Goal: Communication & Community: Answer question/provide support

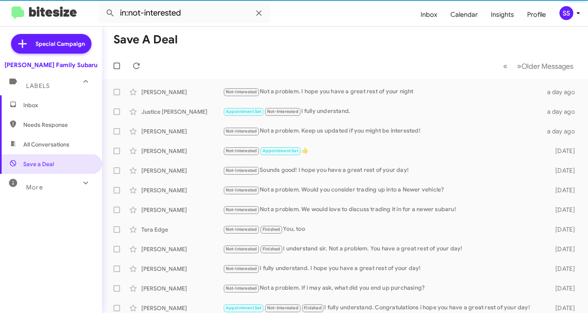
click at [56, 102] on span "Inbox" at bounding box center [57, 105] width 69 height 8
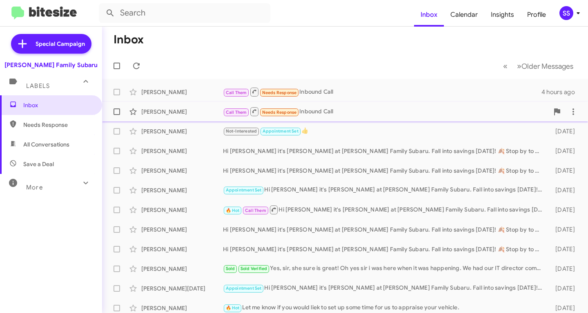
click at [472, 114] on div "Call Them Needs Response Inbound Call" at bounding box center [386, 111] width 326 height 10
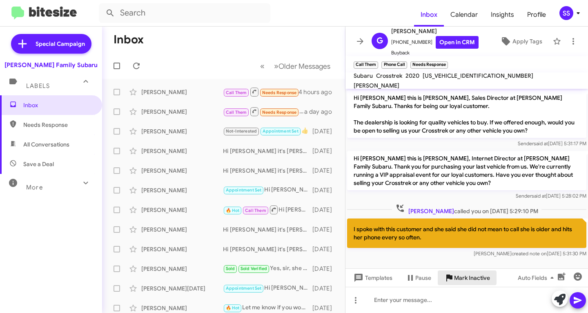
click at [466, 278] on span "Mark Inactive" at bounding box center [472, 277] width 36 height 15
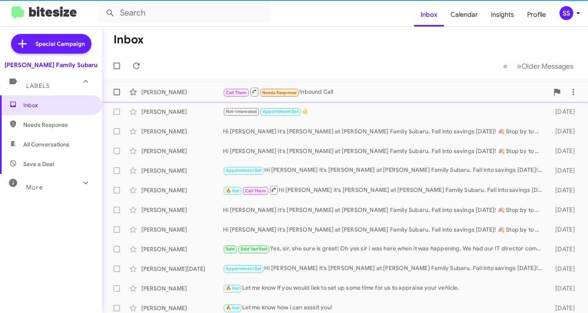
click at [205, 93] on div "[PERSON_NAME]" at bounding box center [182, 92] width 82 height 8
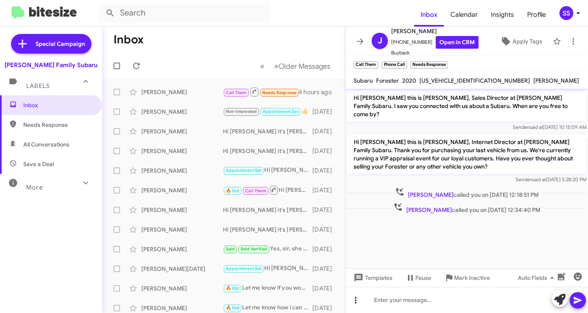
click at [357, 298] on icon at bounding box center [356, 300] width 10 height 10
click at [375, 284] on button "note" at bounding box center [373, 279] width 51 height 20
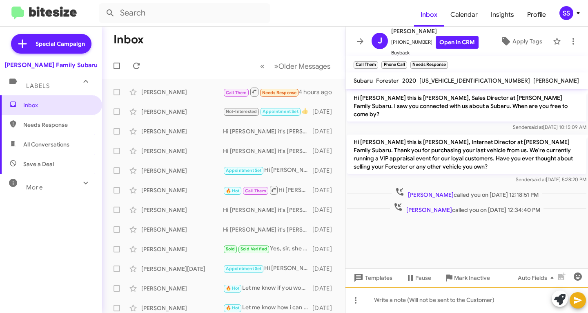
click at [391, 306] on div at bounding box center [467, 299] width 243 height 26
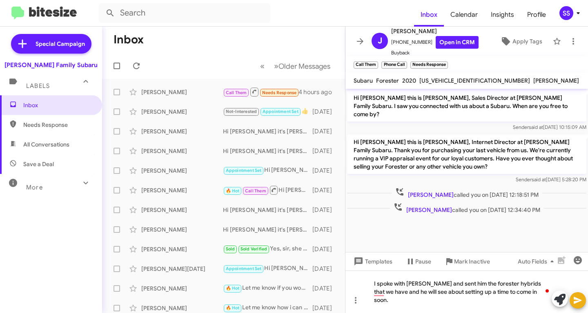
click at [576, 299] on icon at bounding box center [578, 300] width 10 height 10
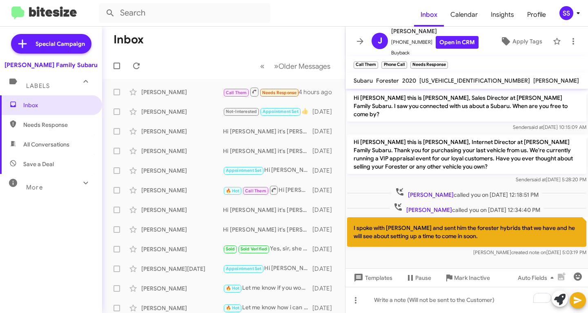
click at [49, 169] on span "Save a Deal" at bounding box center [51, 164] width 102 height 20
type input "in:not-interested"
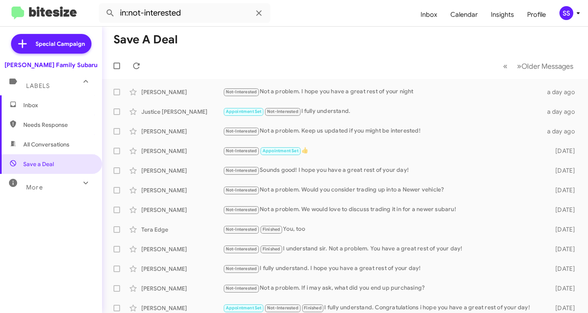
click at [43, 109] on span "Inbox" at bounding box center [51, 105] width 102 height 20
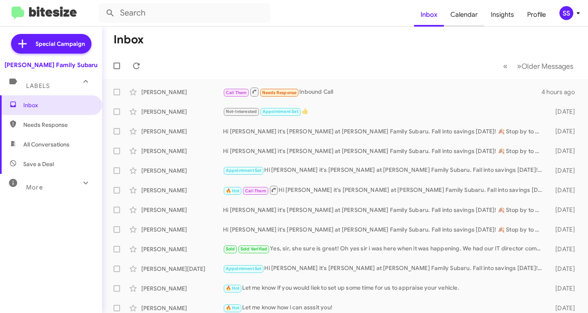
click at [470, 13] on span "Calendar" at bounding box center [464, 15] width 40 height 24
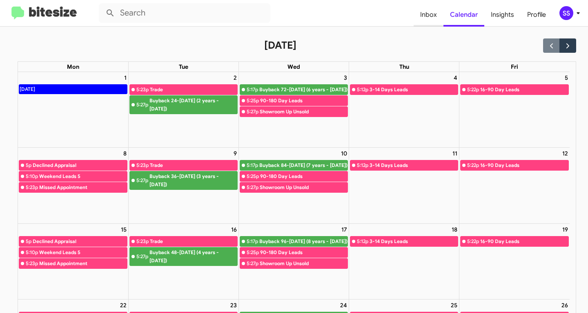
click at [431, 19] on span "Inbox" at bounding box center [429, 15] width 30 height 24
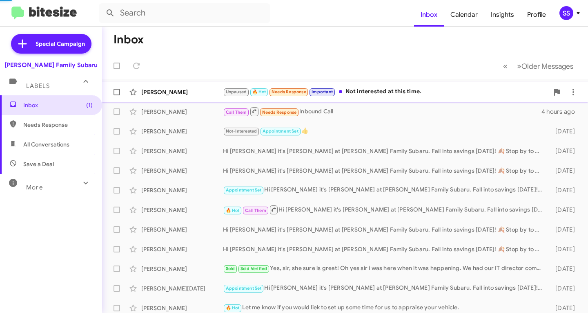
click at [384, 90] on div "Unpaused 🔥 Hot Needs Response Important Not interested at this time." at bounding box center [386, 91] width 326 height 9
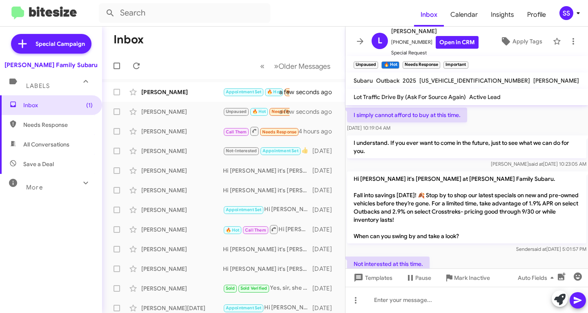
scroll to position [505, 0]
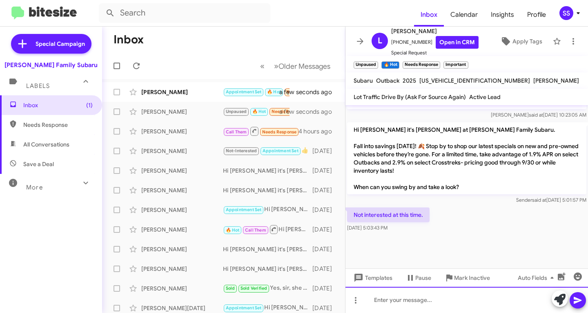
click at [422, 301] on div at bounding box center [467, 299] width 243 height 26
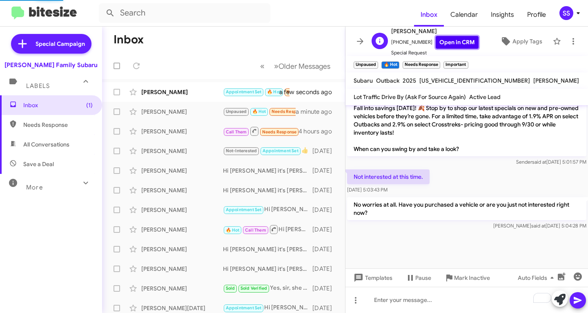
click at [442, 44] on link "Open in CRM" at bounding box center [457, 42] width 43 height 13
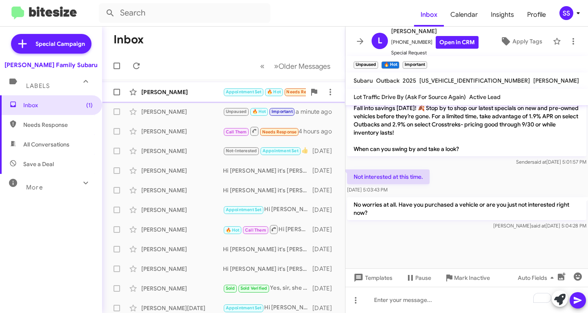
click at [195, 89] on div "[PERSON_NAME]" at bounding box center [182, 92] width 82 height 8
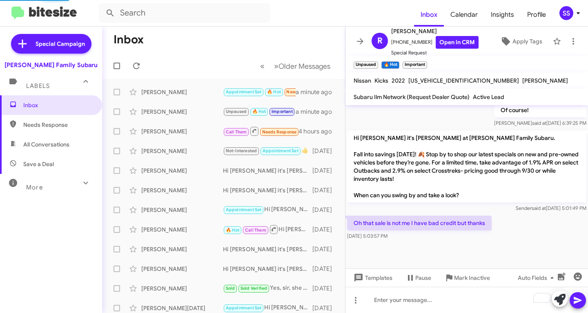
scroll to position [416, 0]
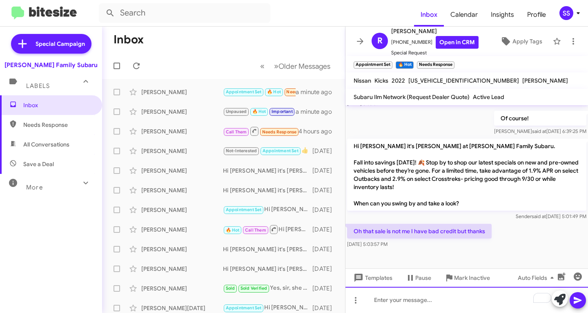
click at [429, 306] on div "To enrich screen reader interactions, please activate Accessibility in Grammarl…" at bounding box center [467, 299] width 243 height 26
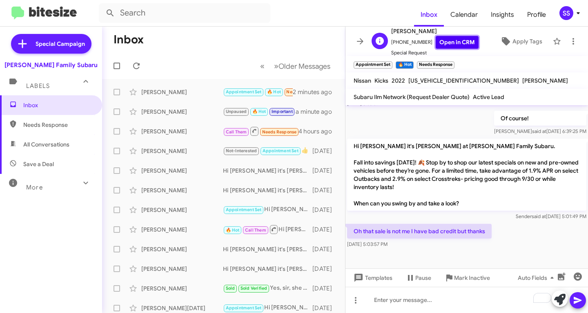
click at [464, 45] on link "Open in CRM" at bounding box center [457, 42] width 43 height 13
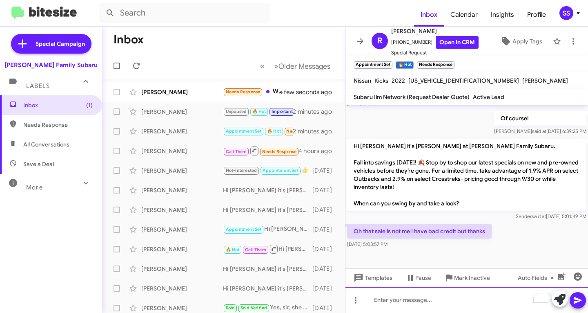
click at [417, 300] on div "To enrich screen reader interactions, please activate Accessibility in Grammarl…" at bounding box center [467, 299] width 243 height 26
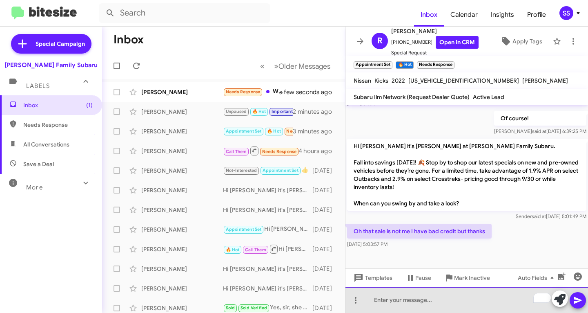
click at [471, 304] on div "To enrich screen reader interactions, please activate Accessibility in Grammarl…" at bounding box center [467, 299] width 243 height 26
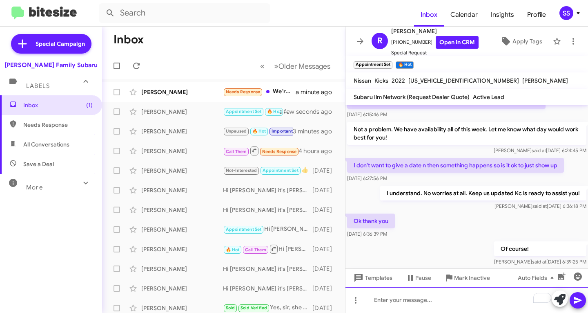
scroll to position [454, 0]
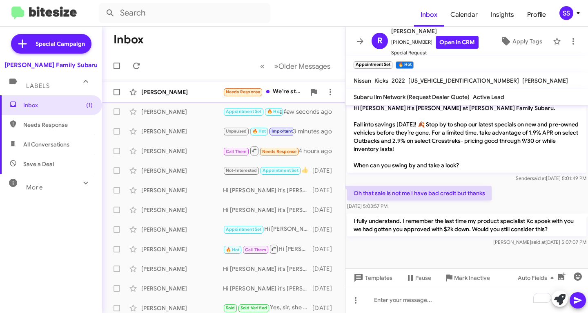
click at [188, 92] on div "[PERSON_NAME]" at bounding box center [182, 92] width 82 height 8
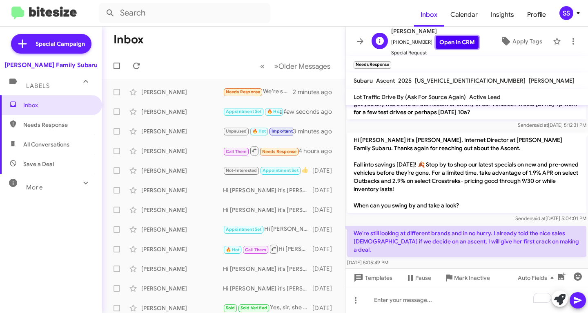
click at [456, 42] on link "Open in CRM" at bounding box center [457, 42] width 43 height 13
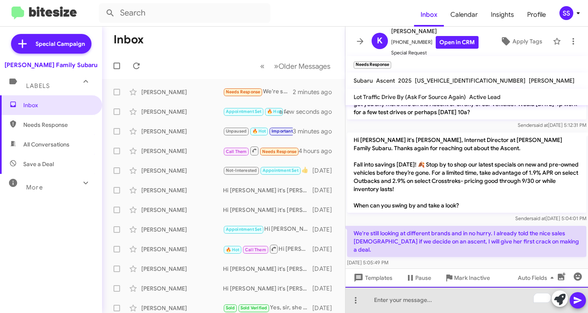
click at [455, 304] on div "To enrich screen reader interactions, please activate Accessibility in Grammarl…" at bounding box center [467, 299] width 243 height 26
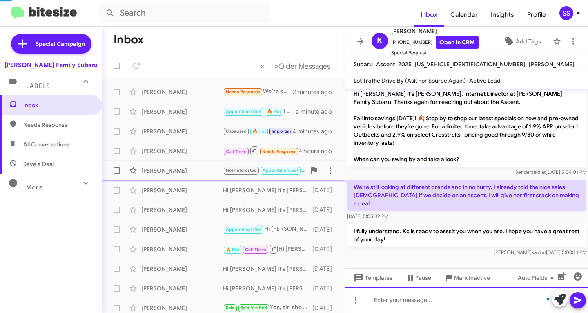
scroll to position [84, 0]
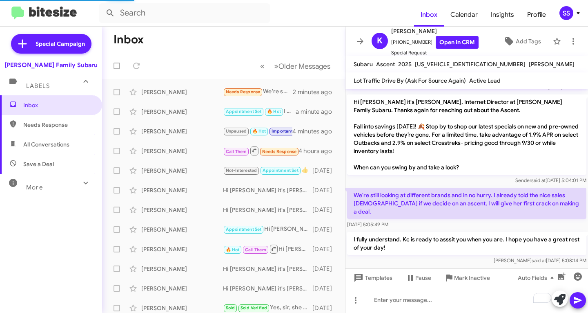
click at [38, 170] on span "Save a Deal" at bounding box center [51, 164] width 102 height 20
type input "in:not-interested"
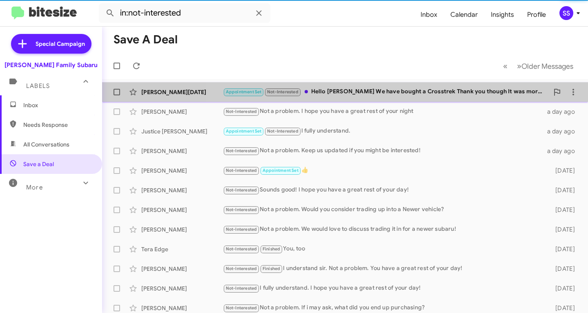
click at [387, 94] on div "Appointment Set Not-Interested Hello Steven We have bought a Crosstrek Thank yo…" at bounding box center [386, 91] width 326 height 9
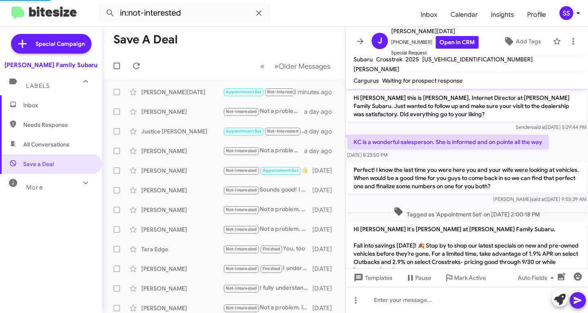
scroll to position [151, 0]
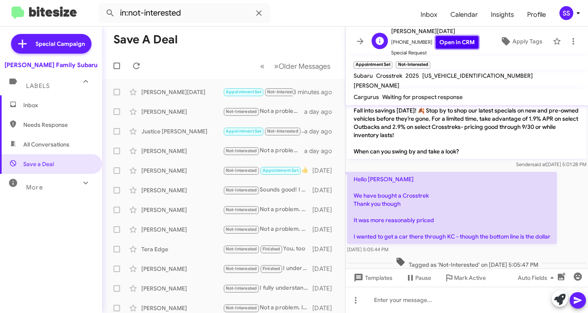
click at [456, 41] on link "Open in CRM" at bounding box center [457, 42] width 43 height 13
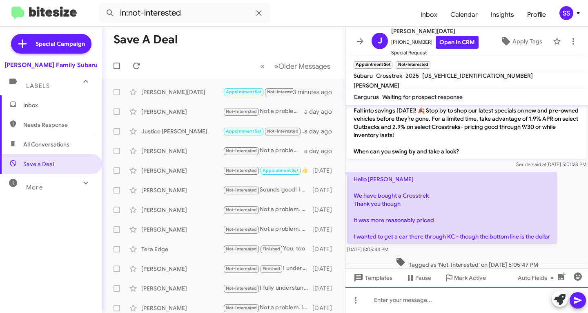
click at [436, 311] on div at bounding box center [467, 299] width 243 height 26
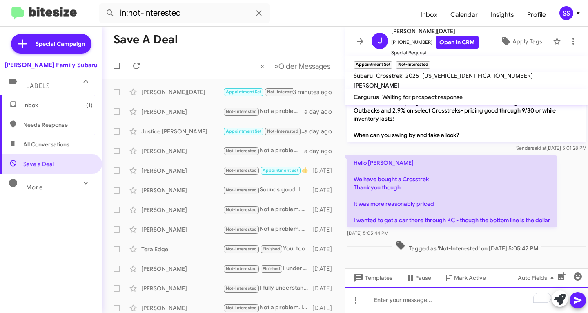
click at [427, 306] on div "To enrich screen reader interactions, please activate Accessibility in Grammarl…" at bounding box center [467, 299] width 243 height 26
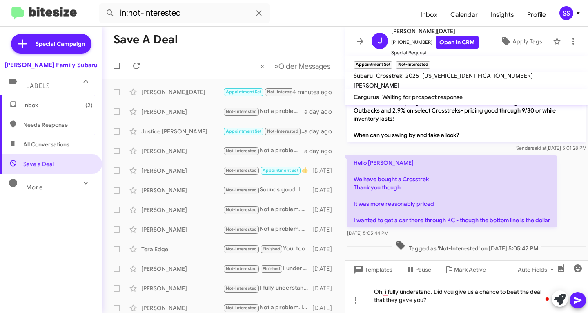
click at [438, 301] on div "Oh, i fully understand. Did you give us a chance to beat the deal that they gav…" at bounding box center [467, 295] width 243 height 34
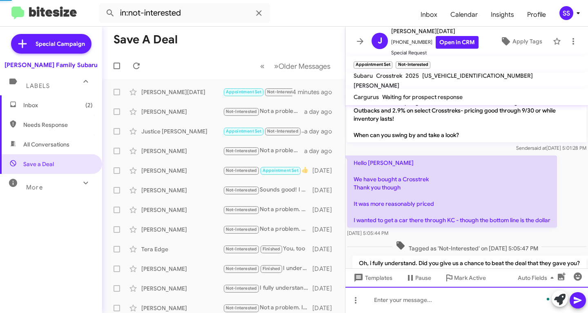
scroll to position [205, 0]
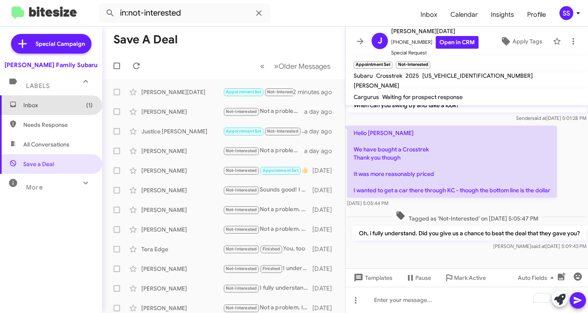
click at [86, 106] on span "(1)" at bounding box center [89, 105] width 7 height 8
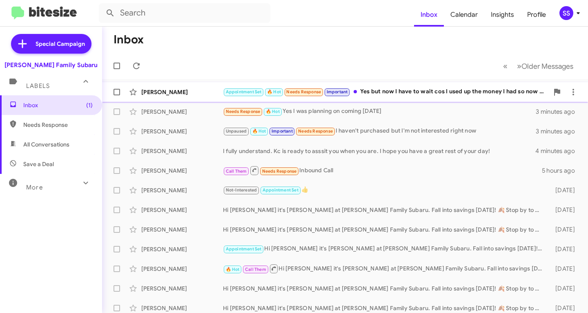
click at [400, 90] on div "Appointment Set 🔥 Hot Needs Response Important Yes but now I have to wait cos I…" at bounding box center [386, 91] width 326 height 9
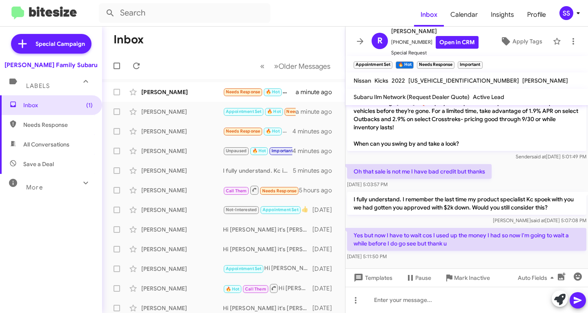
scroll to position [492, 0]
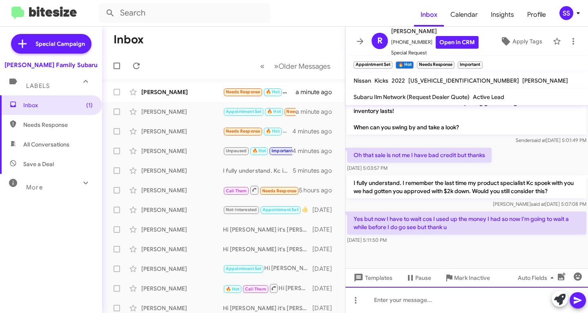
click at [398, 308] on div at bounding box center [467, 299] width 243 height 26
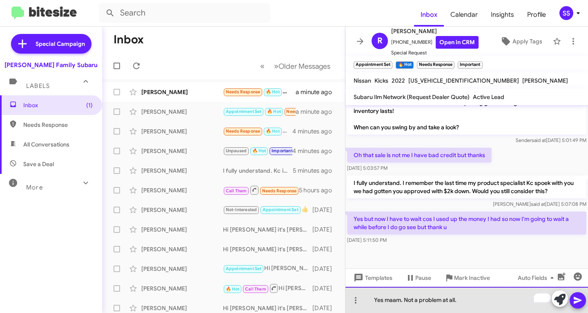
click at [391, 298] on div "Yes maam. Not a problem at all." at bounding box center [467, 299] width 243 height 26
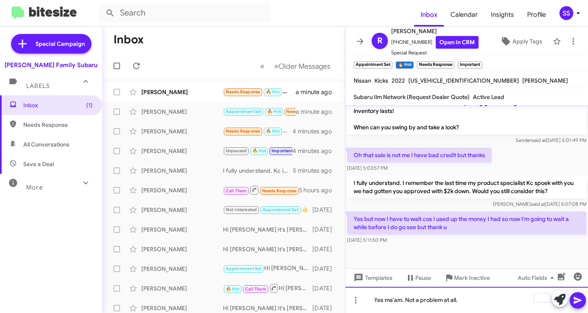
click at [484, 302] on div "Yes ma'am. Not a problem at all." at bounding box center [467, 299] width 243 height 26
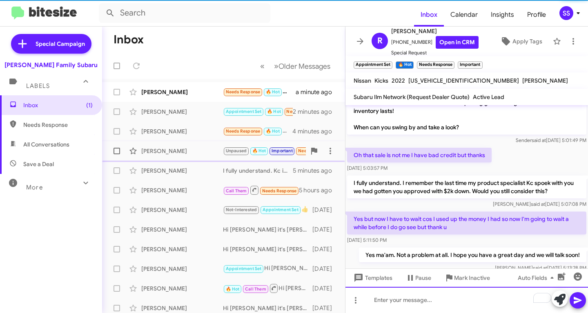
scroll to position [522, 0]
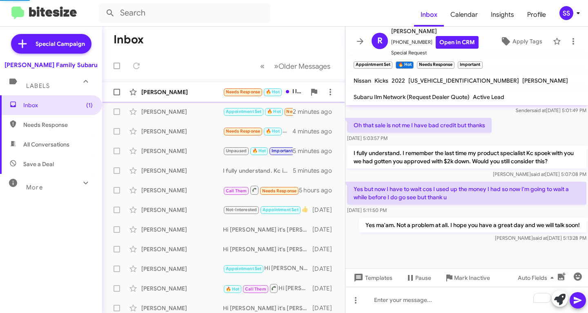
click at [159, 94] on div "[PERSON_NAME]" at bounding box center [182, 92] width 82 height 8
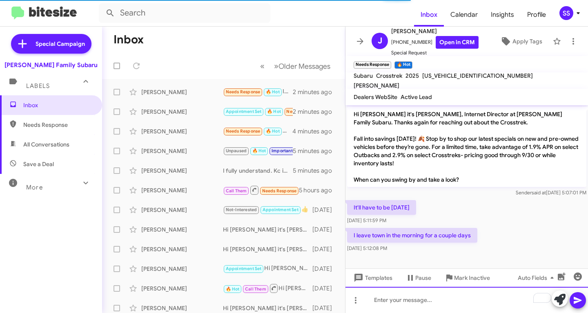
click at [431, 299] on div "To enrich screen reader interactions, please activate Accessibility in Grammarl…" at bounding box center [467, 299] width 243 height 26
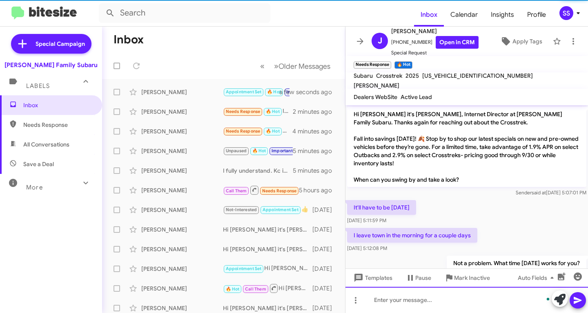
scroll to position [22, 0]
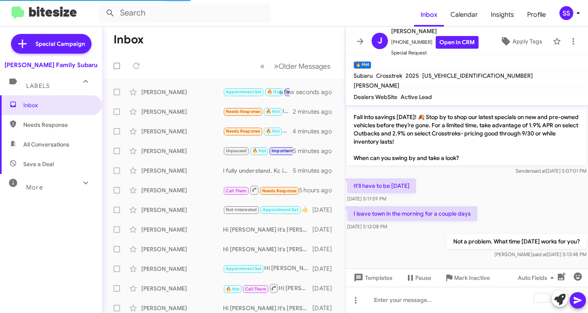
click at [50, 162] on span "Save a Deal" at bounding box center [38, 164] width 31 height 8
type input "in:not-interested"
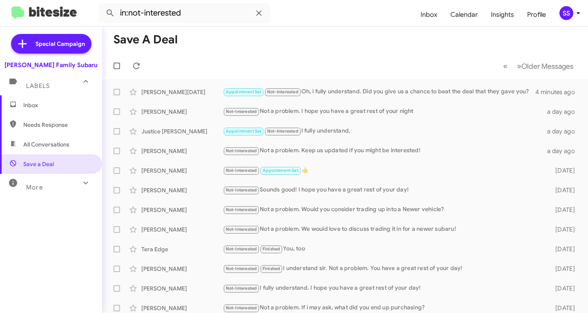
click at [53, 109] on span "Inbox" at bounding box center [51, 105] width 102 height 20
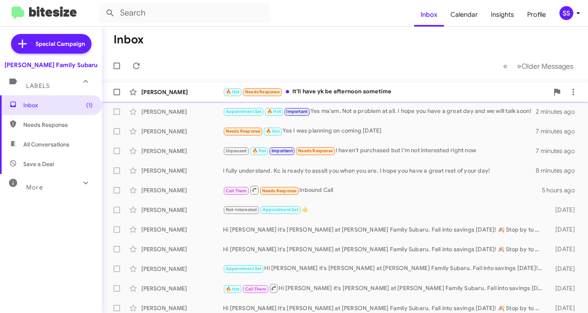
click at [396, 85] on div "Josh Mckee 🔥 Hot Needs Response It'll have yk be afternoon sometime 2 minutes a…" at bounding box center [345, 92] width 473 height 16
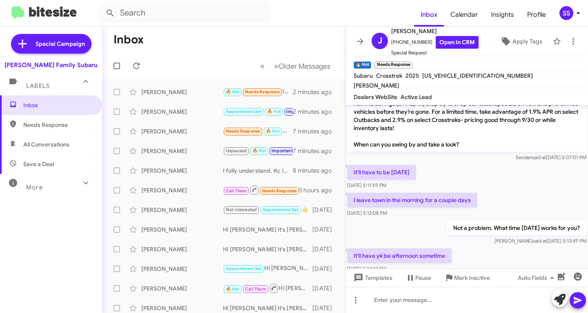
scroll to position [51, 0]
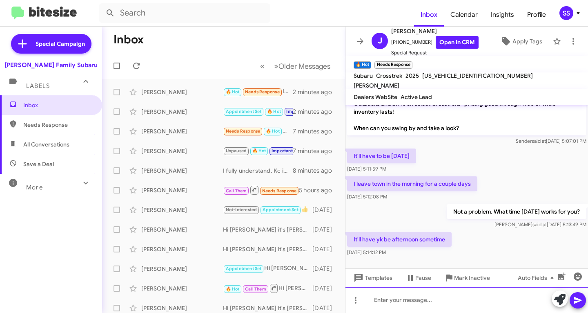
click at [423, 306] on div at bounding box center [467, 299] width 243 height 26
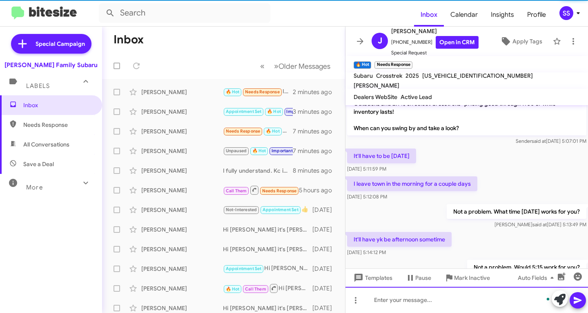
scroll to position [81, 0]
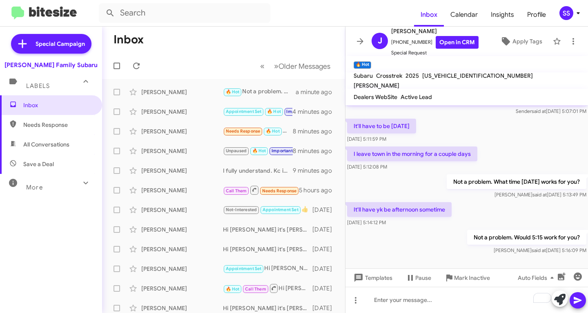
click at [49, 156] on span "Save a Deal" at bounding box center [51, 164] width 102 height 20
type input "in:not-interested"
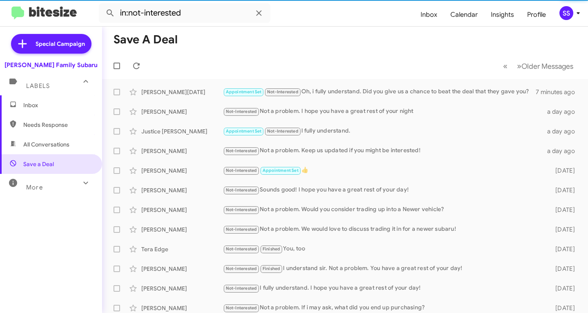
click at [63, 111] on span "Inbox" at bounding box center [51, 105] width 102 height 20
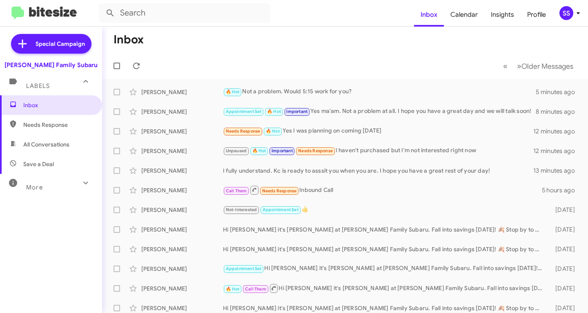
click at [35, 161] on span "Save a Deal" at bounding box center [38, 164] width 31 height 8
type input "in:not-interested"
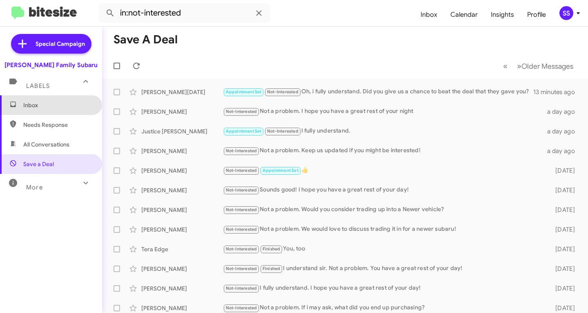
click at [59, 97] on span "Inbox" at bounding box center [51, 105] width 102 height 20
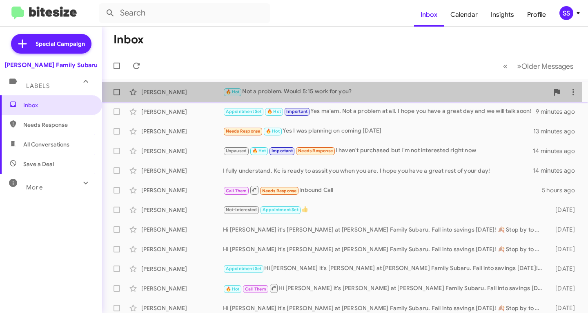
click at [287, 89] on div "🔥 Hot Not a problem. Would 5:15 work for you?" at bounding box center [386, 91] width 326 height 9
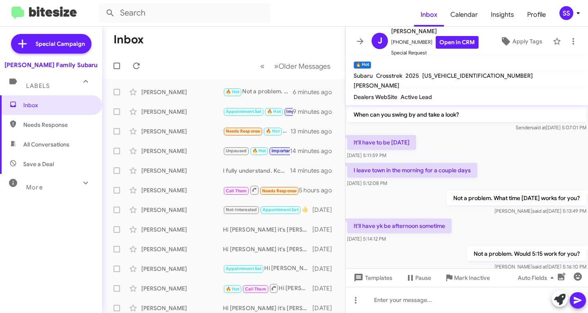
scroll to position [81, 0]
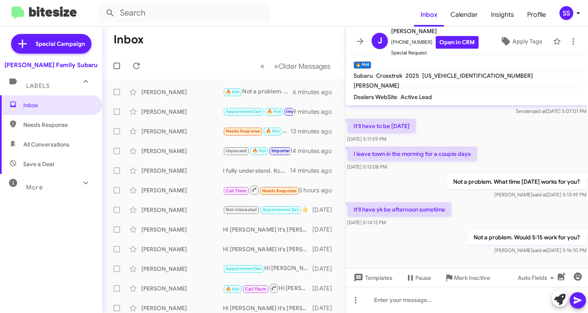
click at [52, 160] on span "Save a Deal" at bounding box center [38, 164] width 31 height 8
type input "in:not-interested"
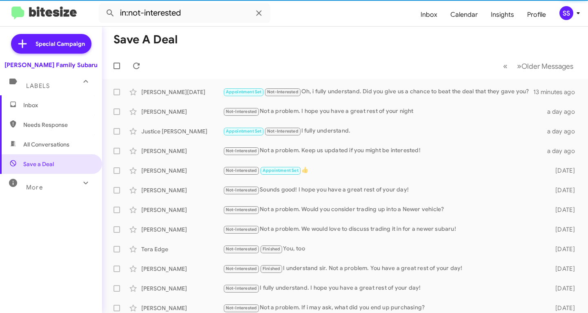
click at [63, 101] on span "Inbox" at bounding box center [51, 105] width 102 height 20
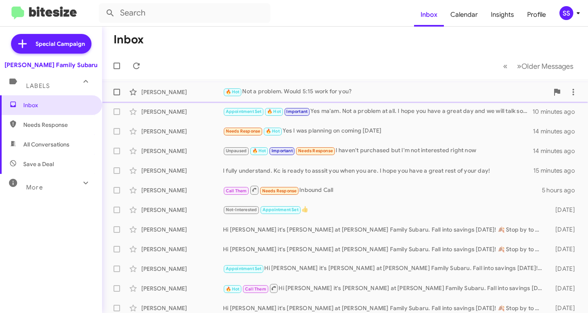
click at [382, 94] on div "🔥 Hot Not a problem. Would 5:15 work for you?" at bounding box center [386, 91] width 326 height 9
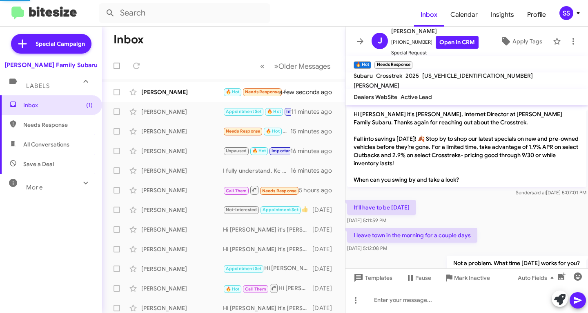
scroll to position [141, 0]
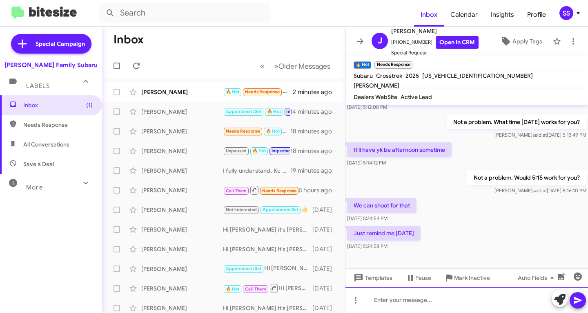
click at [436, 306] on div at bounding box center [467, 299] width 243 height 26
click at [444, 305] on div "Yes sir. I sure will!" at bounding box center [467, 299] width 243 height 26
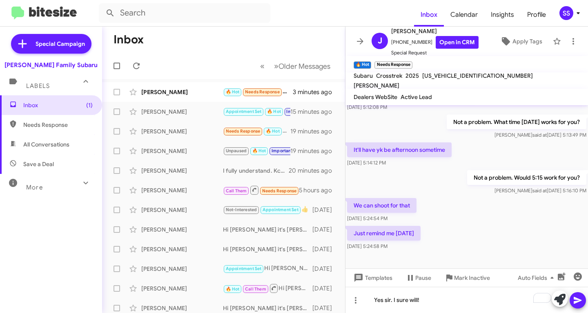
click at [572, 302] on button at bounding box center [578, 300] width 16 height 16
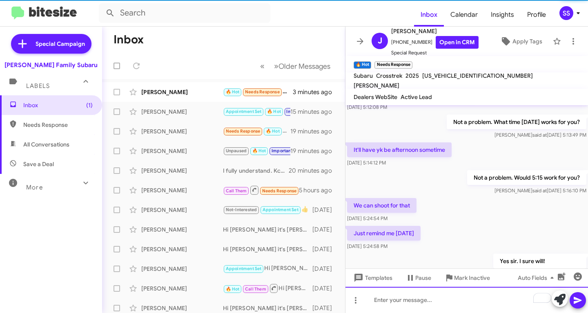
scroll to position [171, 0]
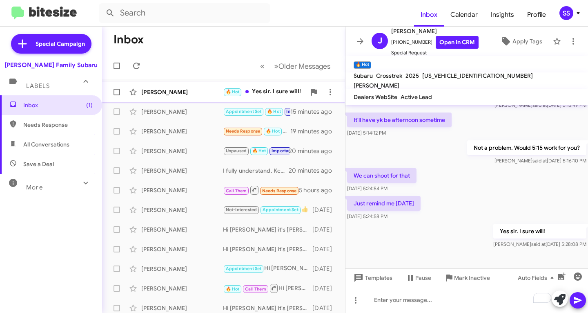
click at [181, 96] on div "Josh Mckee 🔥 Hot Yes sir. I sure will! a few seconds ago" at bounding box center [224, 92] width 230 height 16
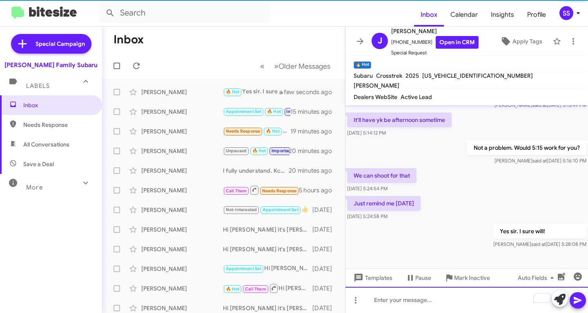
click at [423, 307] on div "To enrich screen reader interactions, please activate Accessibility in Grammarl…" at bounding box center [467, 299] width 243 height 26
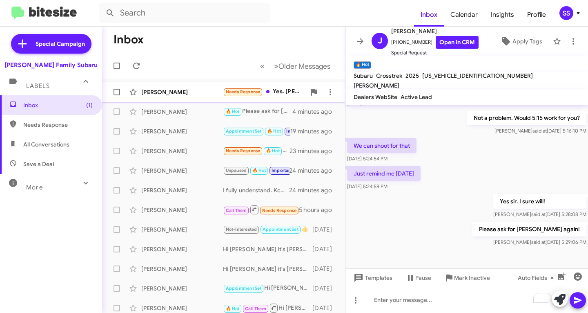
click at [165, 98] on div "Anne Brown Needs Response Yes. KC was very informative and I will revisit buyin…" at bounding box center [224, 92] width 230 height 16
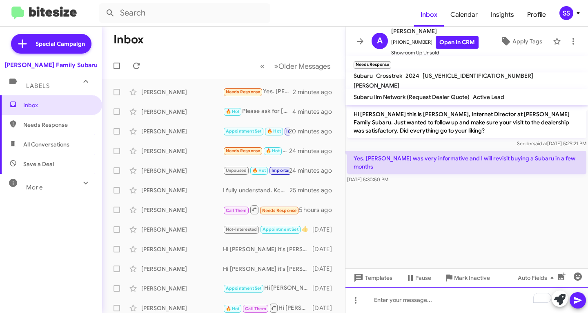
click at [406, 295] on div "To enrich screen reader interactions, please activate Accessibility in Grammarl…" at bounding box center [467, 299] width 243 height 26
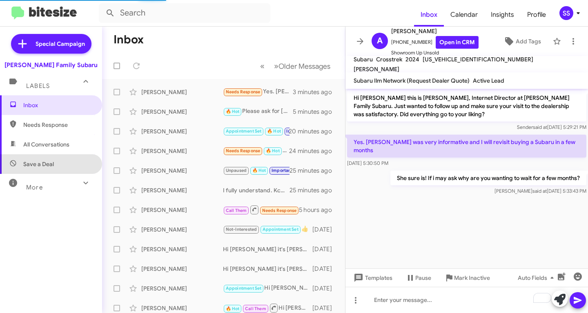
click at [54, 165] on span "Save a Deal" at bounding box center [51, 164] width 102 height 20
type input "in:not-interested"
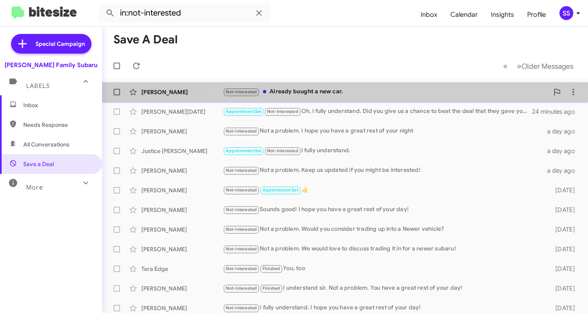
click at [365, 87] on div "Not-Interested Already bought a new car." at bounding box center [386, 91] width 326 height 9
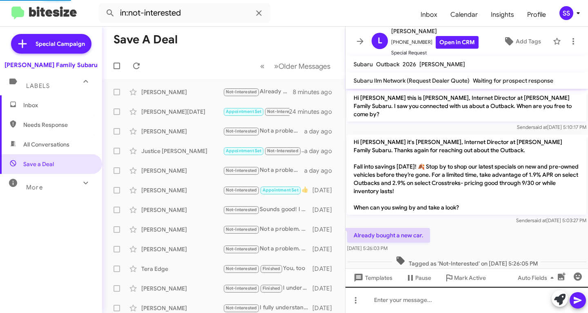
scroll to position [1, 0]
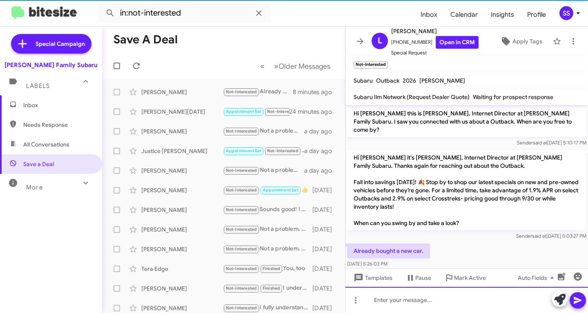
click at [413, 299] on div at bounding box center [467, 299] width 243 height 26
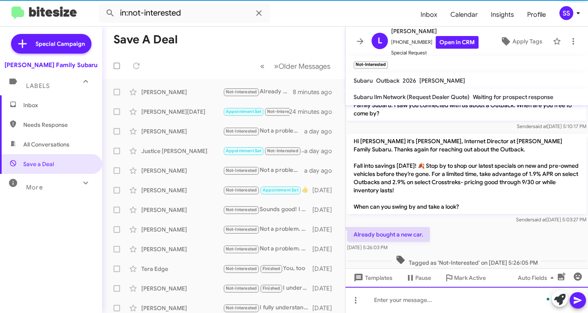
scroll to position [47, 0]
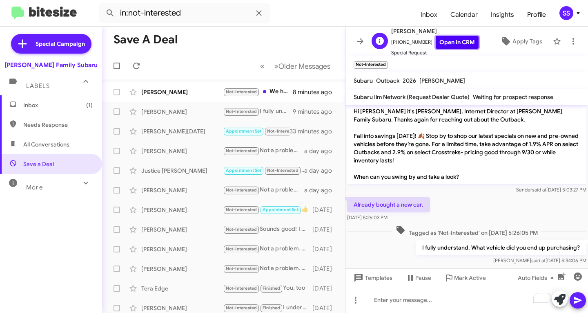
click at [458, 43] on link "Open in CRM" at bounding box center [457, 42] width 43 height 13
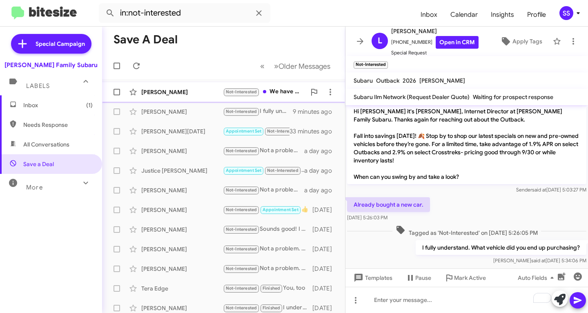
click at [201, 94] on div "[PERSON_NAME]" at bounding box center [182, 92] width 82 height 8
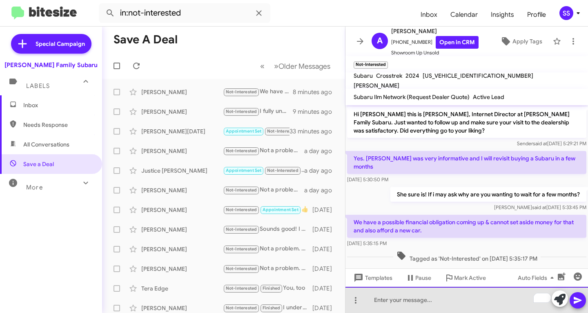
click at [434, 302] on div "To enrich screen reader interactions, please activate Accessibility in Grammarl…" at bounding box center [467, 299] width 243 height 26
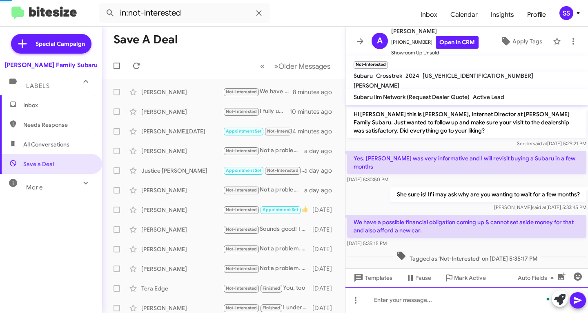
scroll to position [28, 0]
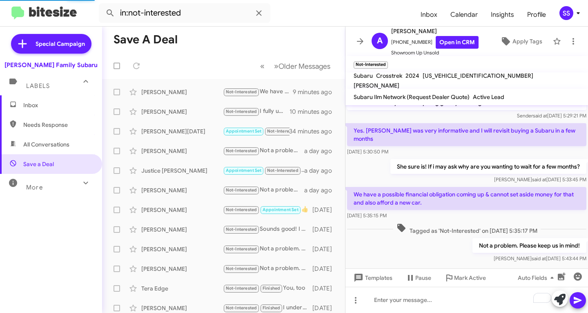
click at [63, 101] on span "Inbox" at bounding box center [57, 105] width 69 height 8
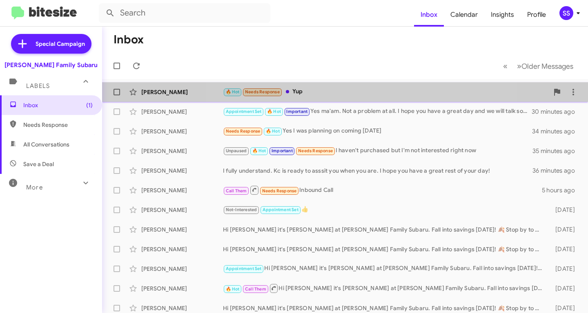
click at [349, 94] on div "🔥 Hot Needs Response Yup" at bounding box center [386, 91] width 326 height 9
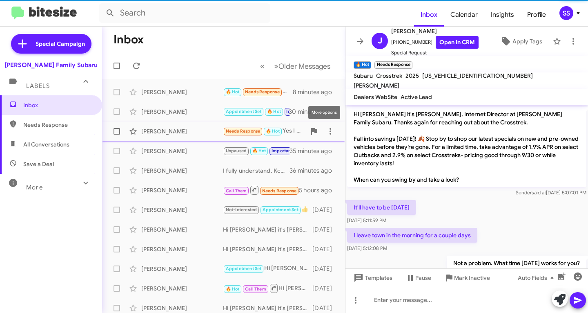
scroll to position [230, 0]
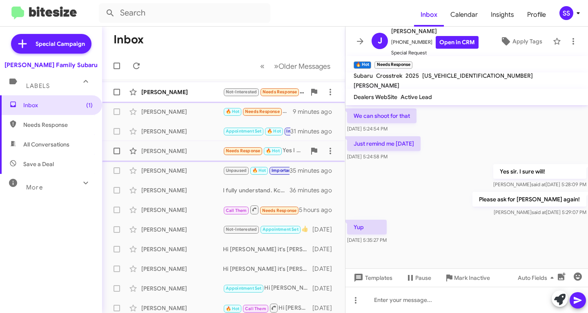
click at [160, 84] on div "Anne Brown Not-Interested Needs Response Will do a few seconds ago" at bounding box center [224, 92] width 230 height 16
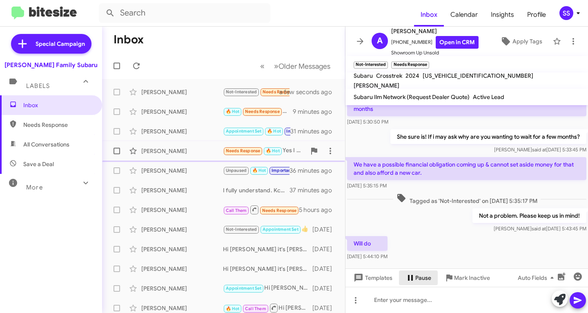
click at [418, 278] on span "Pause" at bounding box center [423, 277] width 16 height 15
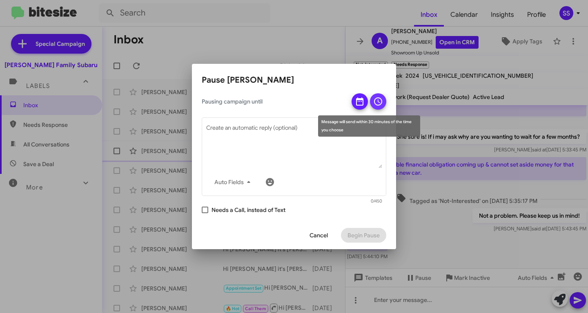
click at [377, 101] on icon at bounding box center [378, 101] width 10 height 10
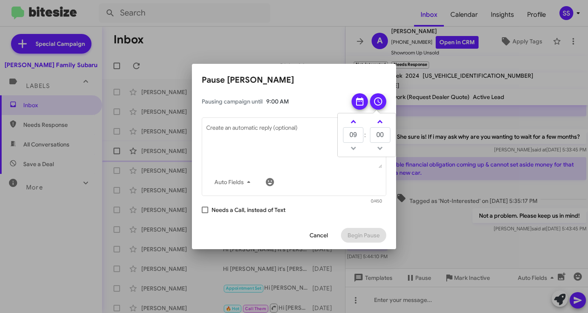
click at [363, 101] on icon at bounding box center [359, 101] width 7 height 8
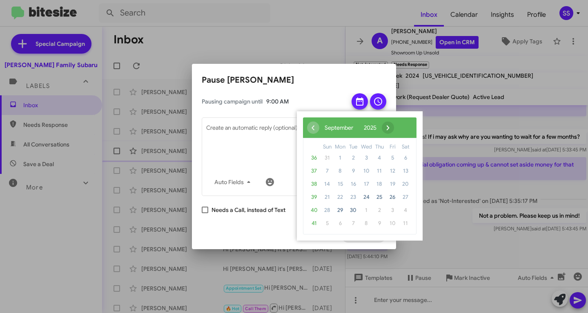
click at [394, 127] on span "›" at bounding box center [388, 127] width 12 height 12
click at [388, 127] on span "›" at bounding box center [381, 127] width 12 height 12
click at [393, 127] on span "›" at bounding box center [386, 127] width 12 height 12
click at [343, 157] on span "1" at bounding box center [340, 157] width 13 height 13
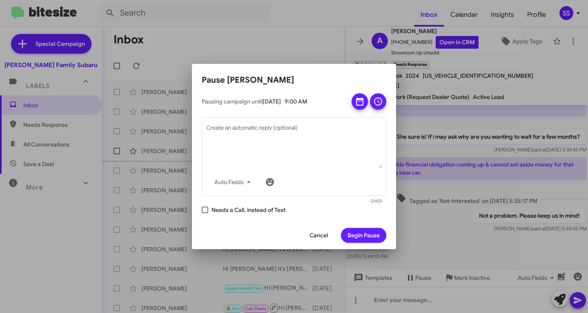
click at [380, 103] on icon at bounding box center [378, 101] width 10 height 10
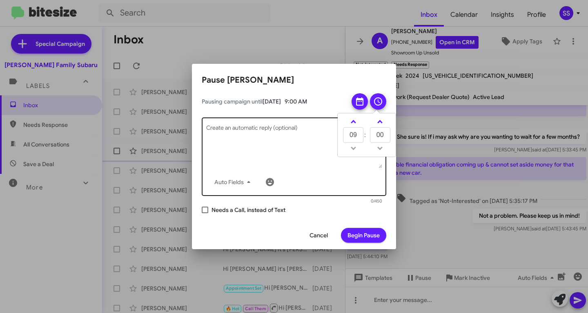
click at [275, 147] on textarea "Create an automatic reply (optional)" at bounding box center [294, 146] width 176 height 42
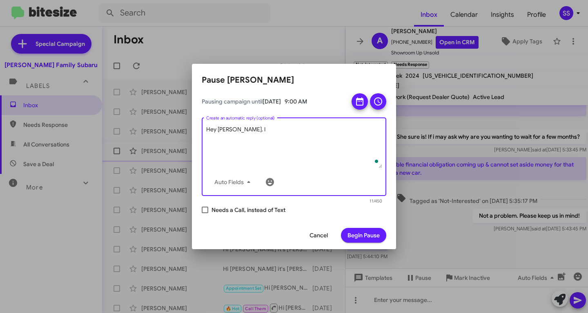
type textarea "Hey [PERSON_NAME]. I"
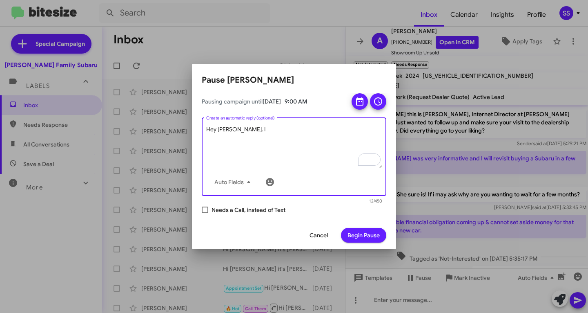
scroll to position [58, 0]
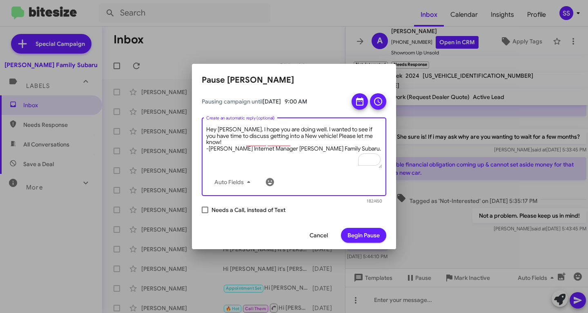
type textarea "Hey [PERSON_NAME]. I hope you are doing well. I wanted to see if you have time …"
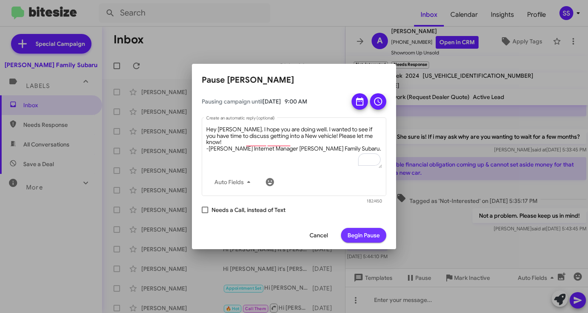
click at [370, 233] on span "Begin Pause" at bounding box center [364, 235] width 32 height 15
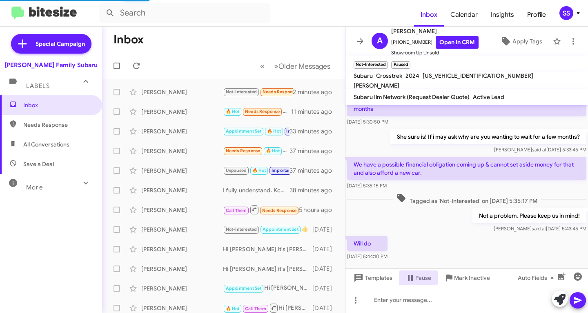
scroll to position [152, 0]
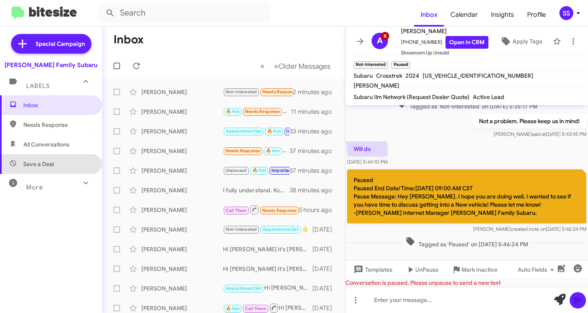
click at [60, 158] on span "Save a Deal" at bounding box center [51, 164] width 102 height 20
type input "in:not-interested"
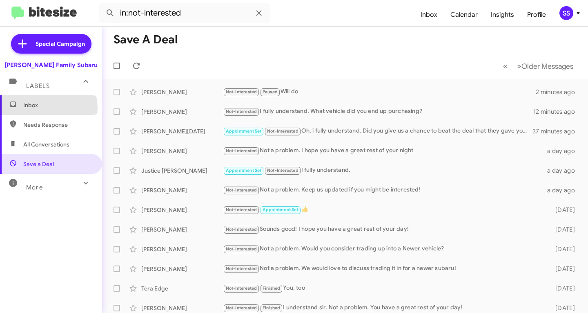
click at [46, 108] on span "Inbox" at bounding box center [57, 105] width 69 height 8
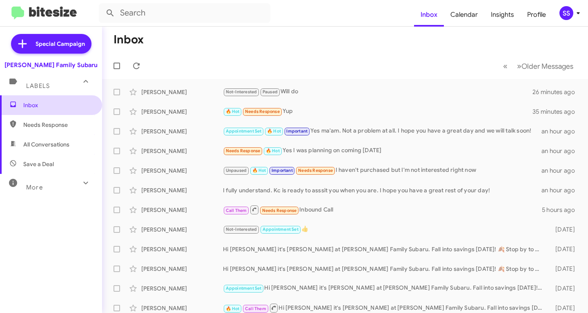
click at [65, 105] on span "Inbox" at bounding box center [57, 105] width 69 height 8
click at [58, 158] on span "Save a Deal" at bounding box center [51, 164] width 102 height 20
type input "in:not-interested"
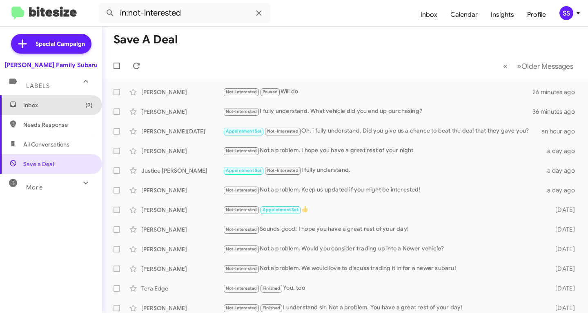
click at [52, 106] on span "Inbox (2)" at bounding box center [57, 105] width 69 height 8
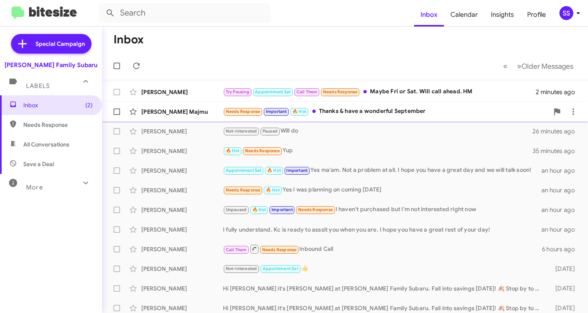
click at [343, 112] on div "Needs Response Important 🔥 Hot Thanks & have a wonderful September" at bounding box center [386, 111] width 326 height 9
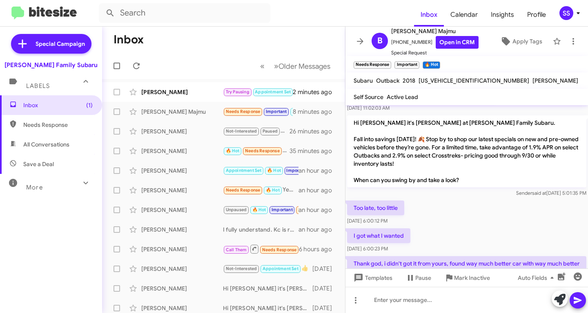
scroll to position [233, 0]
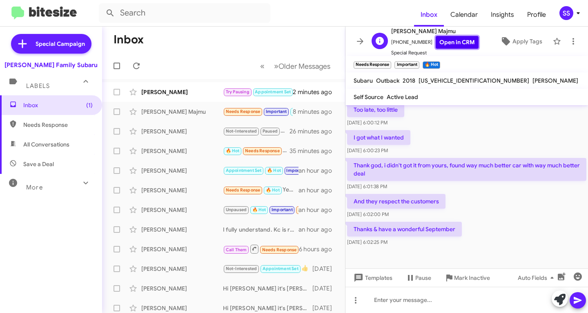
click at [455, 43] on link "Open in CRM" at bounding box center [457, 42] width 43 height 13
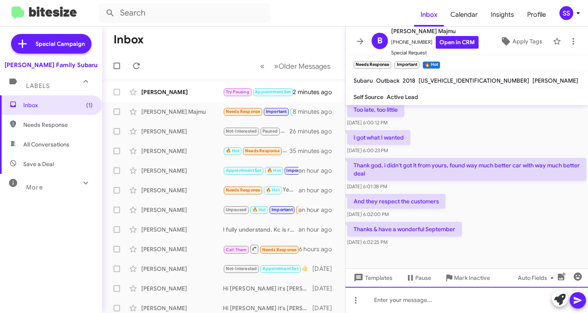
click at [421, 304] on div at bounding box center [467, 299] width 243 height 26
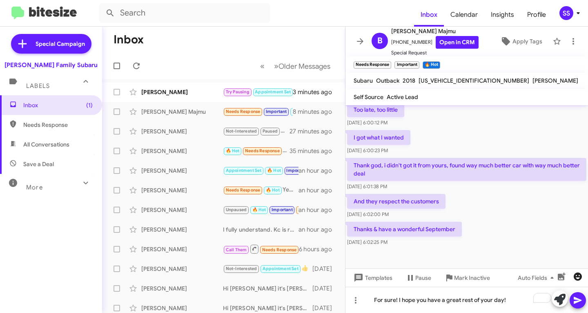
click at [581, 279] on icon "button" at bounding box center [578, 276] width 10 height 10
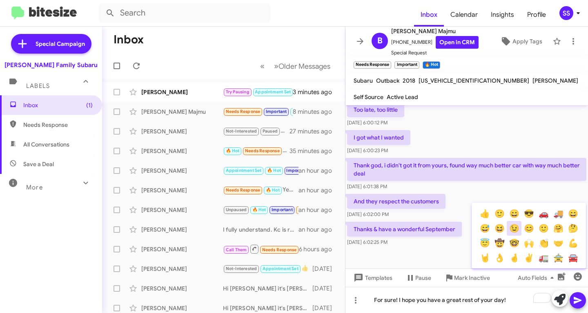
click at [517, 229] on button "😉" at bounding box center [514, 228] width 15 height 15
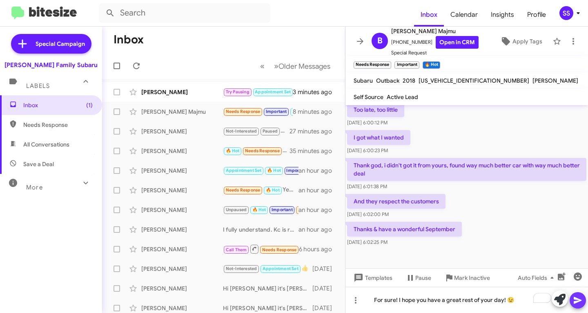
click at [577, 301] on icon at bounding box center [578, 300] width 8 height 7
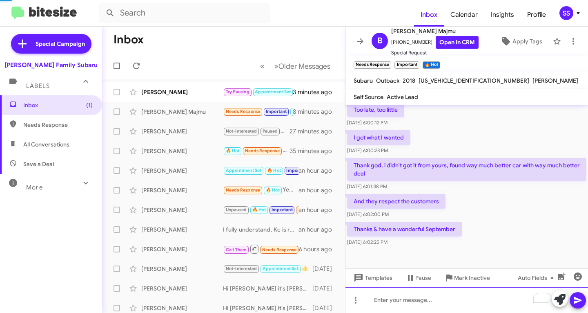
scroll to position [263, 0]
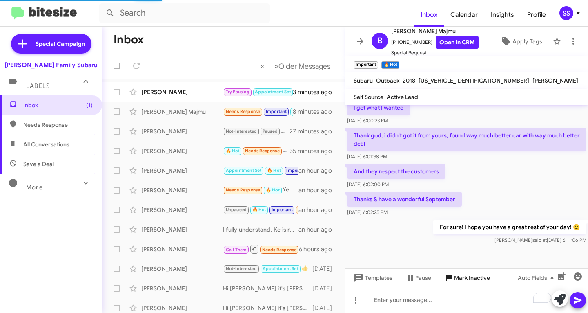
click at [467, 277] on span "Mark Inactive" at bounding box center [472, 277] width 36 height 15
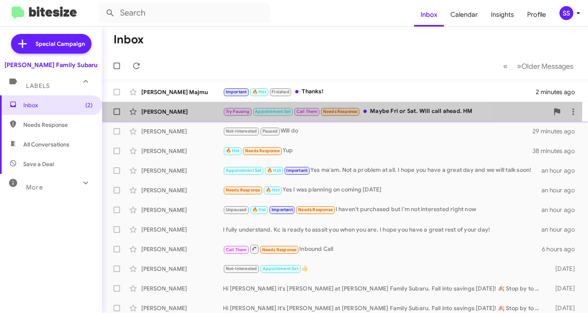
click at [175, 106] on div "[PERSON_NAME] Try Pausing Appointment Set Call Them Needs Response Maybe Fri or…" at bounding box center [345, 111] width 473 height 16
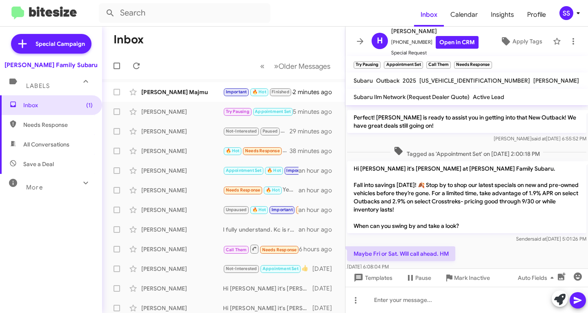
scroll to position [85, 0]
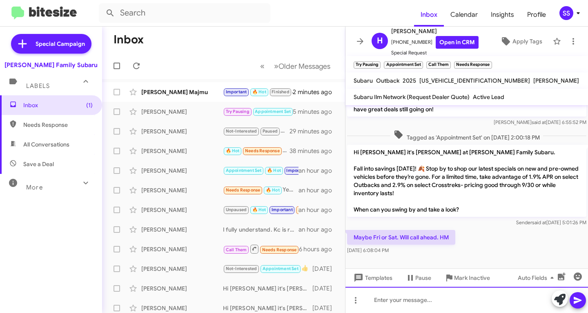
click at [429, 310] on div at bounding box center [467, 299] width 243 height 26
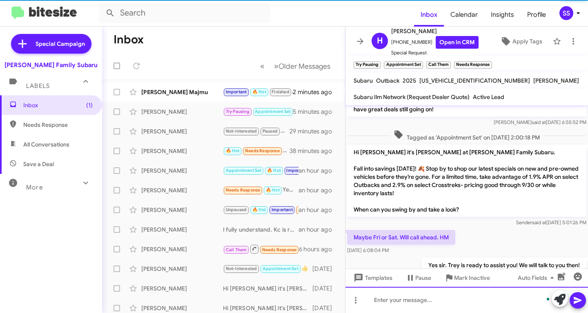
scroll to position [0, 0]
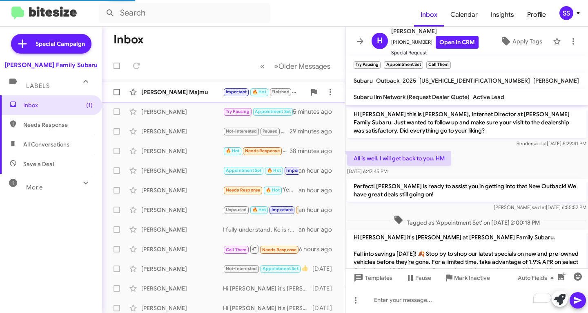
click at [168, 90] on div "[PERSON_NAME] Majmu" at bounding box center [182, 92] width 82 height 8
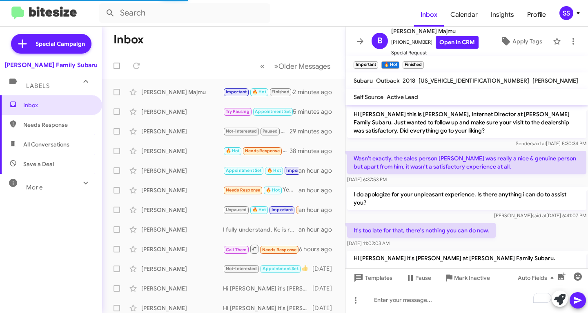
scroll to position [362, 0]
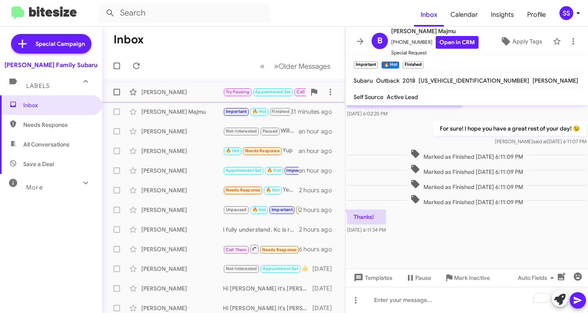
click at [190, 93] on div "[PERSON_NAME]" at bounding box center [182, 92] width 82 height 8
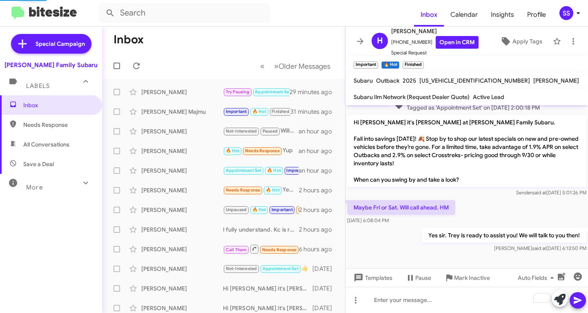
scroll to position [115, 0]
click at [161, 119] on div "[PERSON_NAME] Majmu Important 🔥 Hot Finished Thanks! 34 minutes ago" at bounding box center [224, 111] width 230 height 16
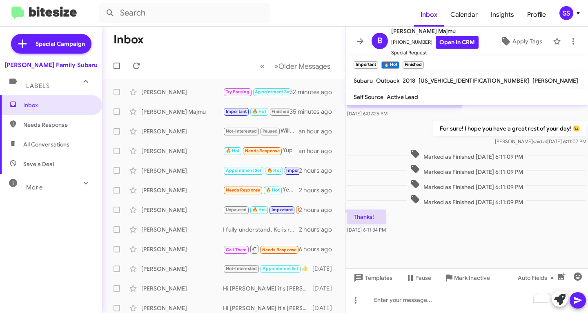
click at [465, 285] on div "Templates Pause Mark Inactive Auto Fields" at bounding box center [467, 277] width 243 height 18
click at [467, 275] on span "Mark Inactive" at bounding box center [472, 277] width 36 height 15
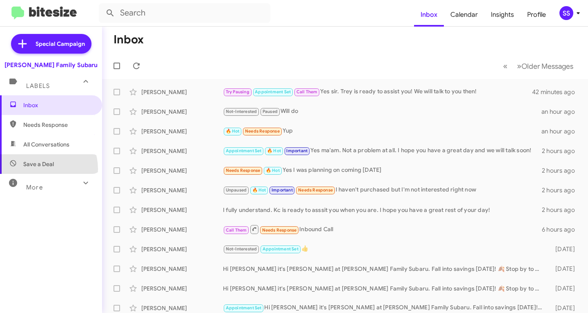
click at [41, 169] on span "Save a Deal" at bounding box center [51, 164] width 102 height 20
type input "in:not-interested"
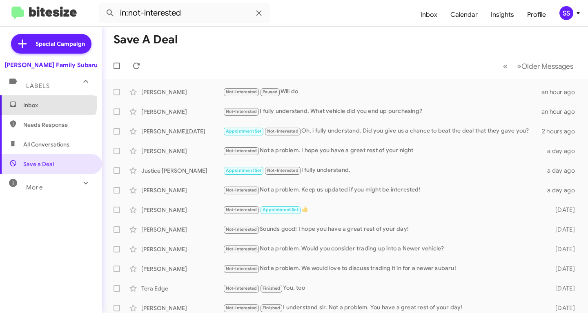
click at [44, 103] on span "Inbox" at bounding box center [57, 105] width 69 height 8
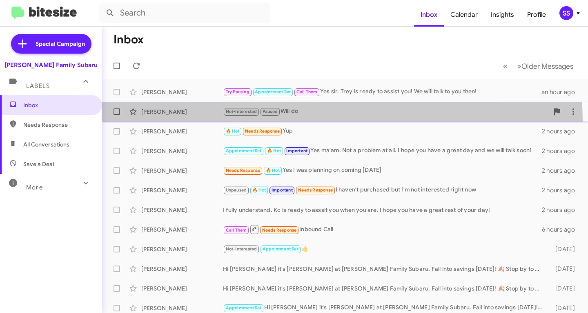
click at [332, 121] on span "[PERSON_NAME] Not-Interested Paused Will do an hour ago" at bounding box center [345, 112] width 486 height 20
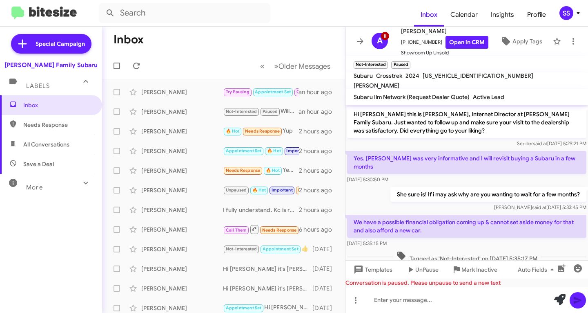
scroll to position [152, 0]
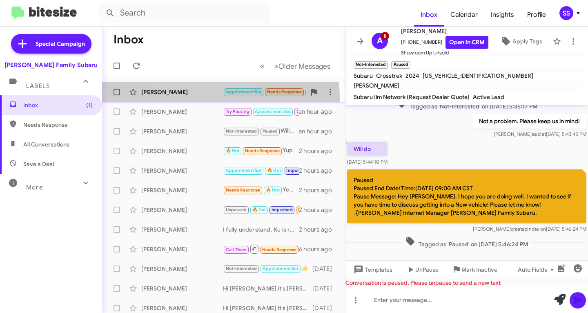
click at [195, 97] on div "[PERSON_NAME] Appointment Set Needs Response 🔥 Hot [DATE]" at bounding box center [224, 92] width 230 height 16
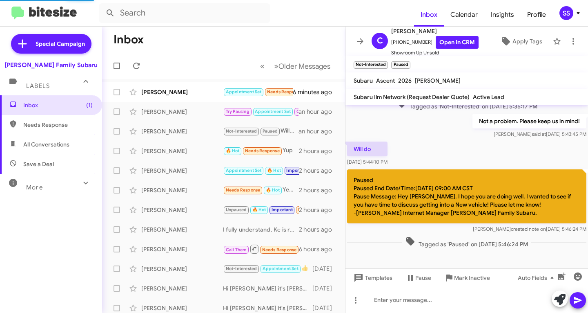
scroll to position [215, 0]
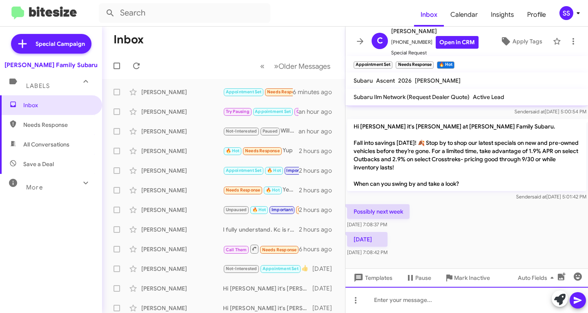
click at [405, 301] on div at bounding box center [467, 299] width 243 height 26
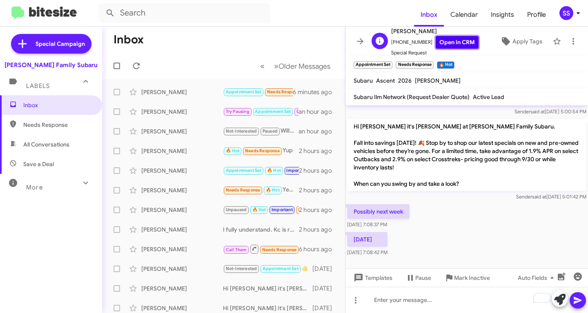
click at [449, 45] on link "Open in CRM" at bounding box center [457, 42] width 43 height 13
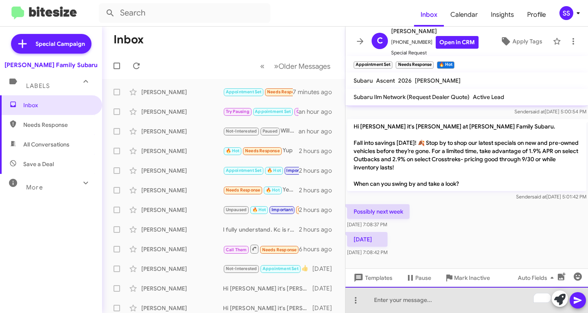
click at [411, 296] on div "To enrich screen reader interactions, please activate Accessibility in Grammarl…" at bounding box center [467, 299] width 243 height 26
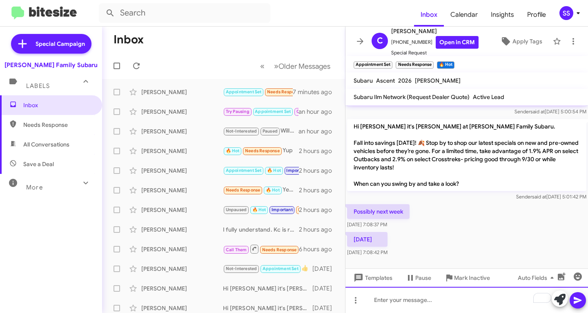
click at [402, 296] on div "To enrich screen reader interactions, please activate Accessibility in Grammarl…" at bounding box center [467, 299] width 243 height 26
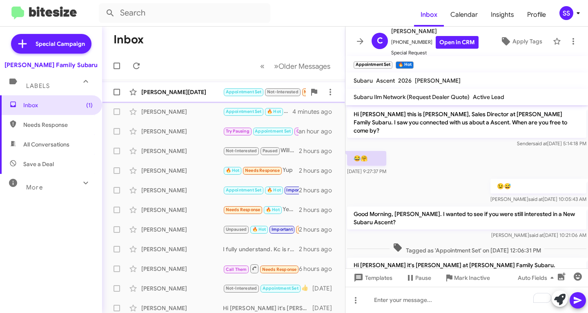
click at [168, 92] on div "[PERSON_NAME][DATE]" at bounding box center [182, 92] width 82 height 8
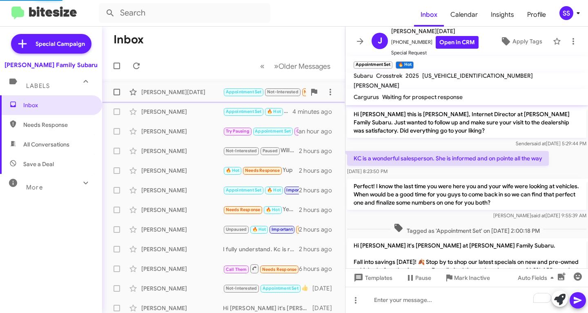
scroll to position [301, 0]
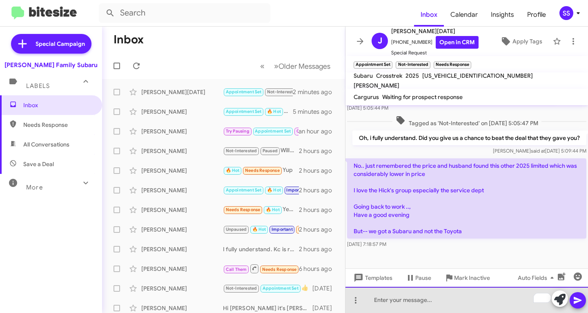
click at [424, 307] on div "To enrich screen reader interactions, please activate Accessibility in Grammarl…" at bounding box center [467, 299] width 243 height 26
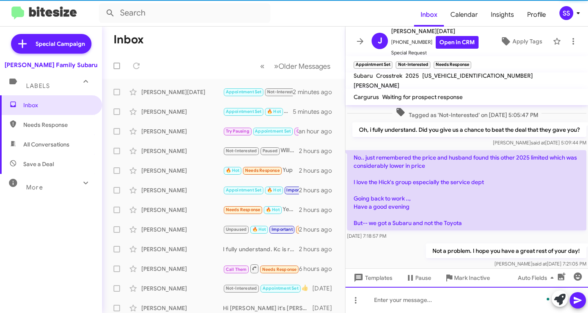
scroll to position [331, 0]
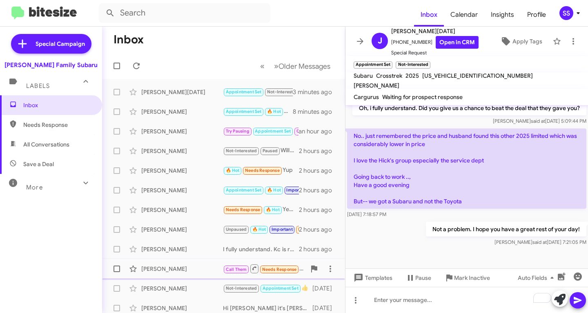
click at [482, 277] on span "Mark Inactive" at bounding box center [472, 277] width 36 height 15
